Goal: Navigation & Orientation: Find specific page/section

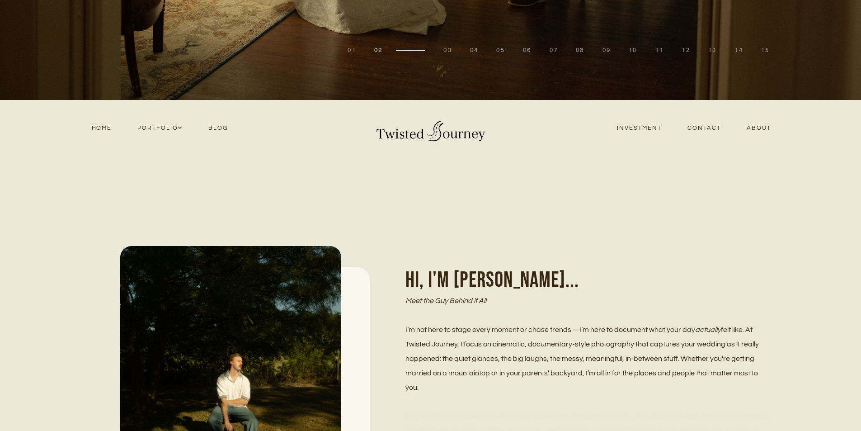
scroll to position [316, 0]
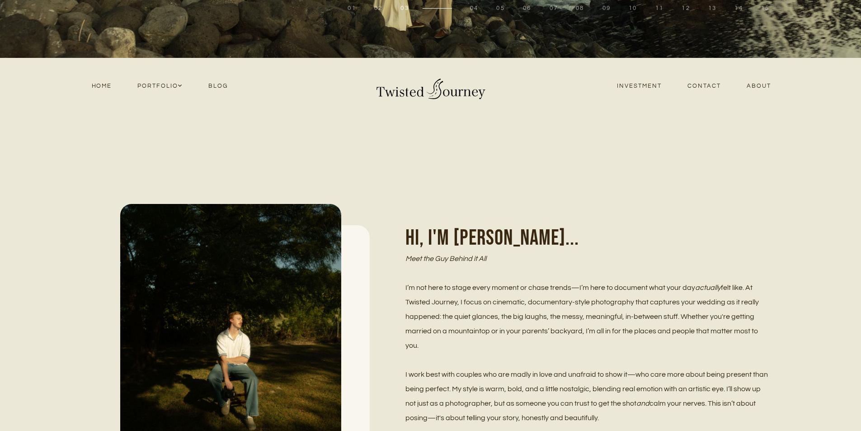
click at [225, 86] on link "Blog" at bounding box center [218, 86] width 45 height 12
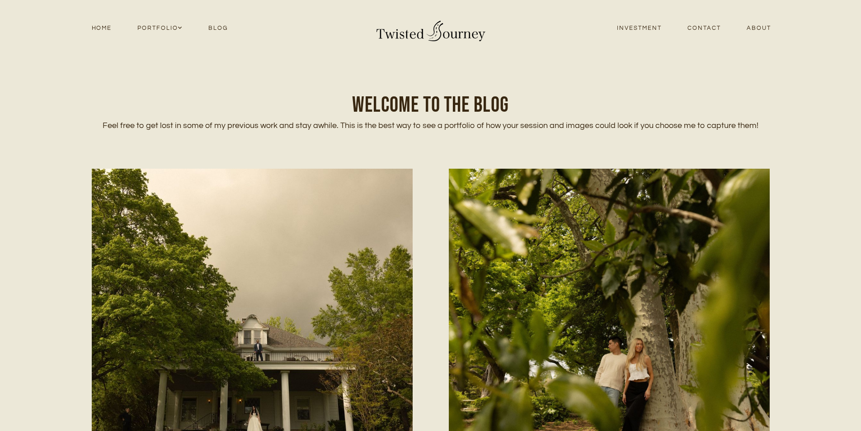
click at [641, 26] on link "Investment" at bounding box center [639, 28] width 70 height 12
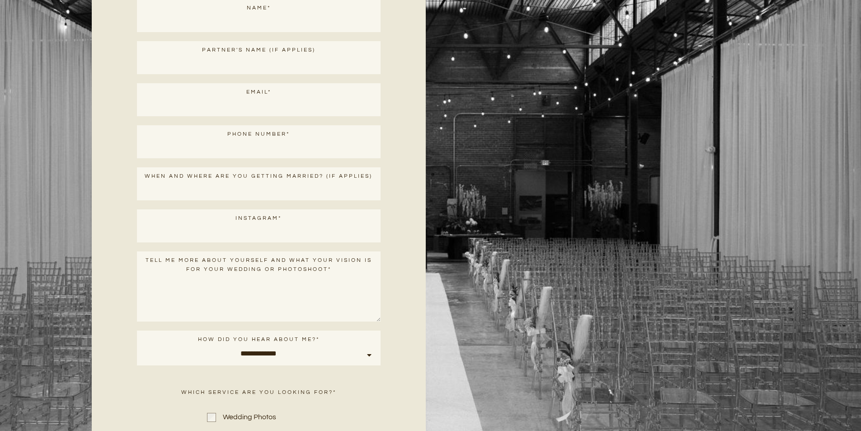
scroll to position [4106, 0]
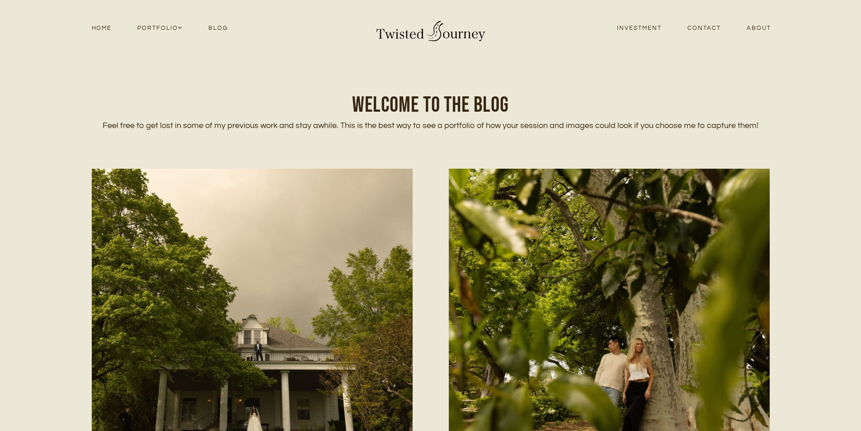
click at [95, 28] on link "Home" at bounding box center [102, 28] width 46 height 12
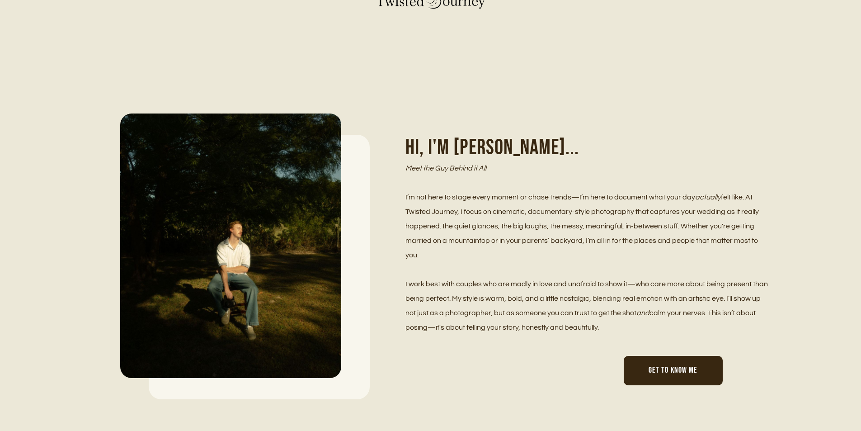
scroll to position [542, 0]
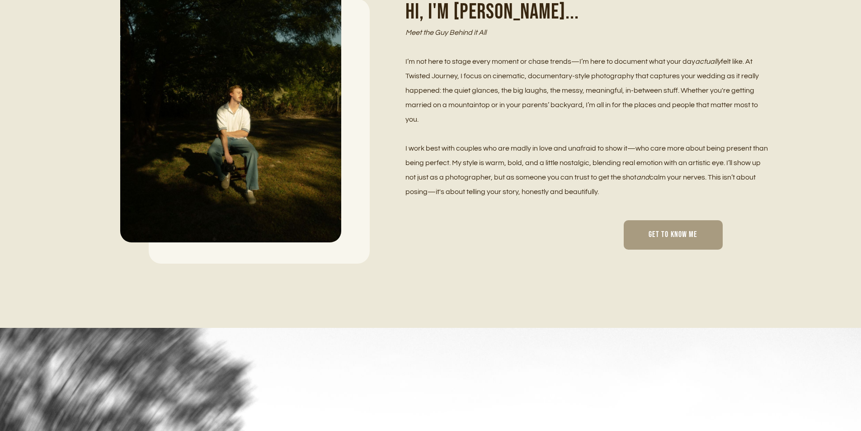
click at [675, 235] on span "Get To Know Me" at bounding box center [672, 234] width 49 height 10
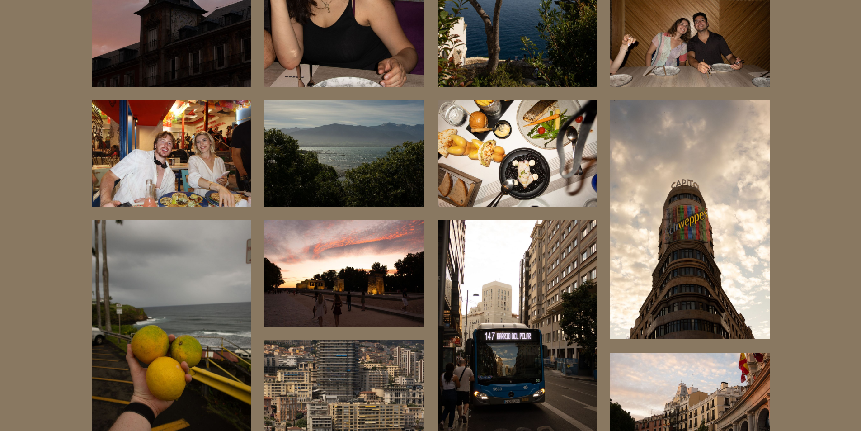
scroll to position [5483, 0]
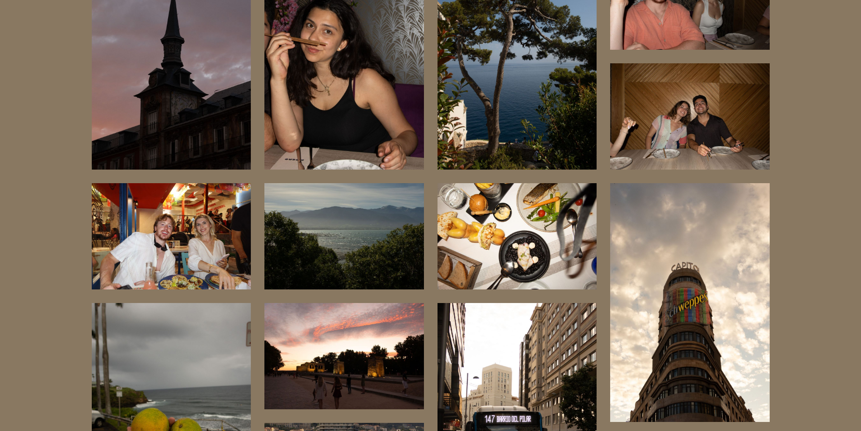
click at [197, 201] on img at bounding box center [171, 236] width 159 height 106
